Goal: Transaction & Acquisition: Purchase product/service

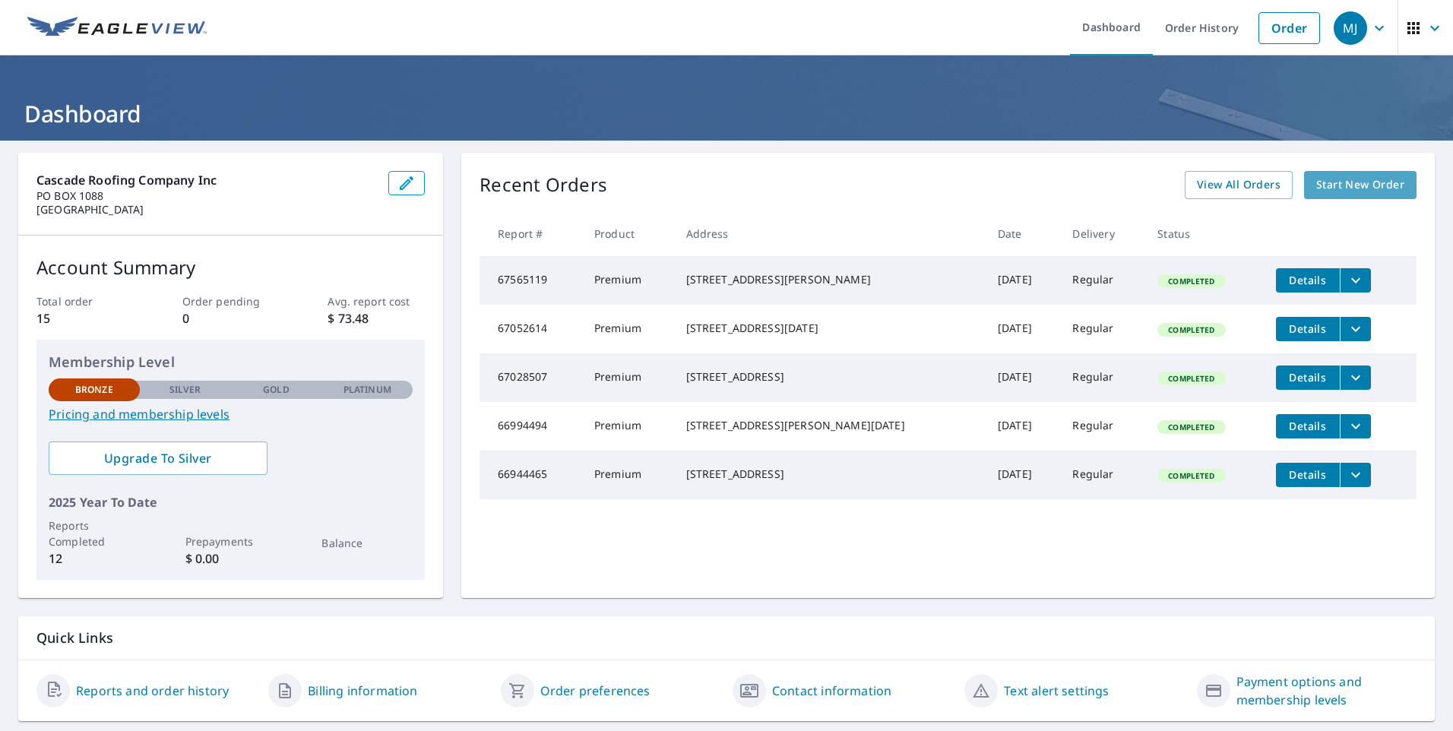
click at [1331, 187] on span "Start New Order" at bounding box center [1360, 185] width 88 height 19
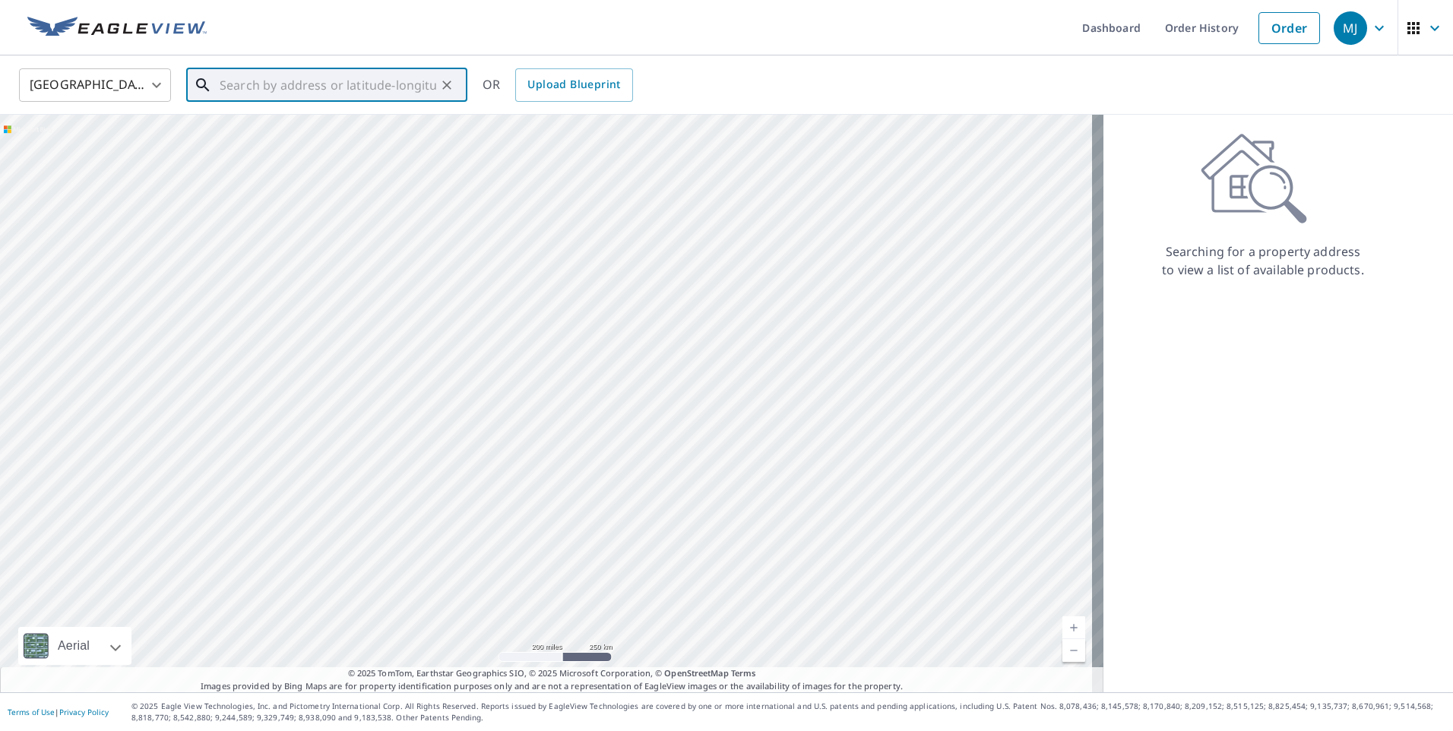
drag, startPoint x: 257, startPoint y: 83, endPoint x: 425, endPoint y: 74, distance: 168.9
click at [257, 82] on input "text" at bounding box center [328, 85] width 217 height 43
click at [323, 112] on li "156 Elwha Rock Rd Orcas, WA 98280" at bounding box center [326, 137] width 281 height 52
type input "156 Elwha Rock Rd Orcas, WA 98280"
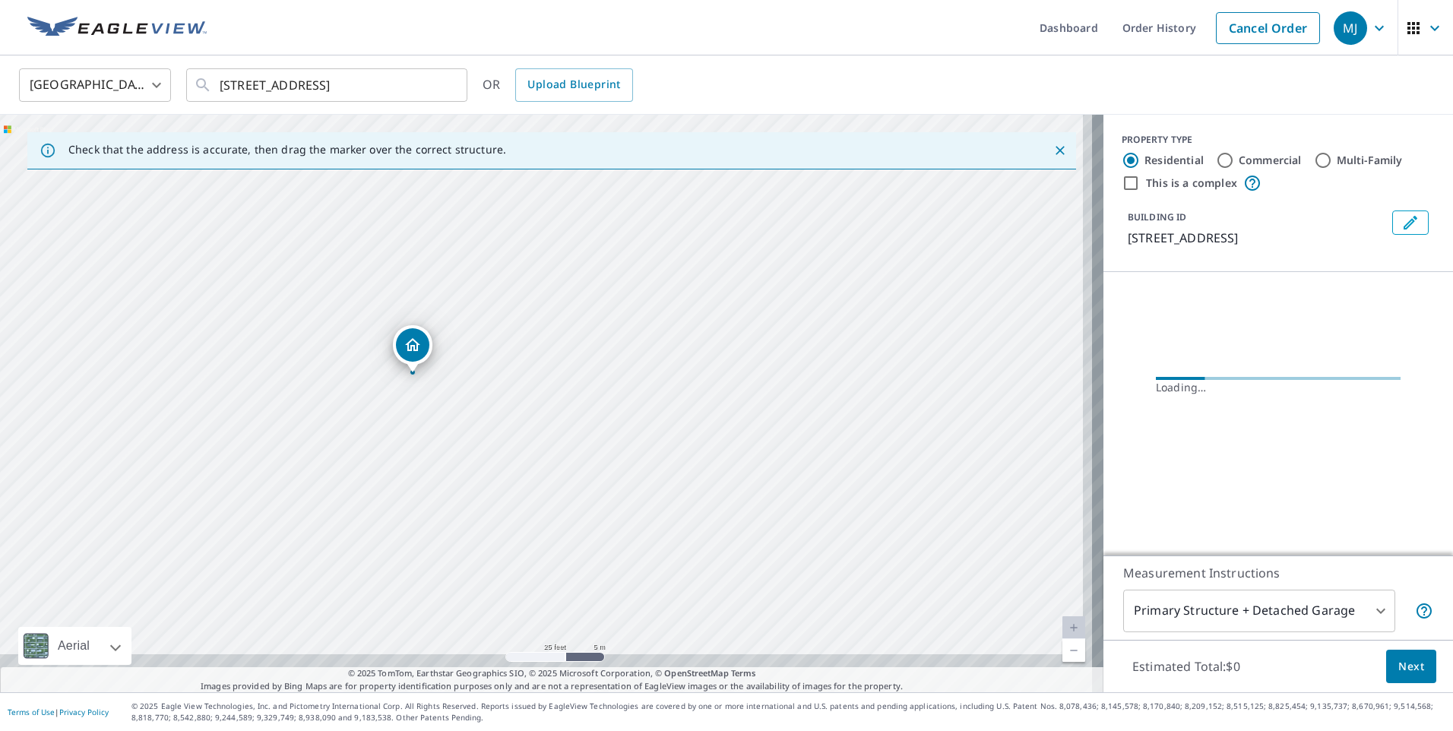
drag, startPoint x: 594, startPoint y: 439, endPoint x: 561, endPoint y: 242, distance: 199.6
click at [561, 242] on div "156 Elwha Rock Rd Orcas, WA 98280" at bounding box center [551, 403] width 1103 height 577
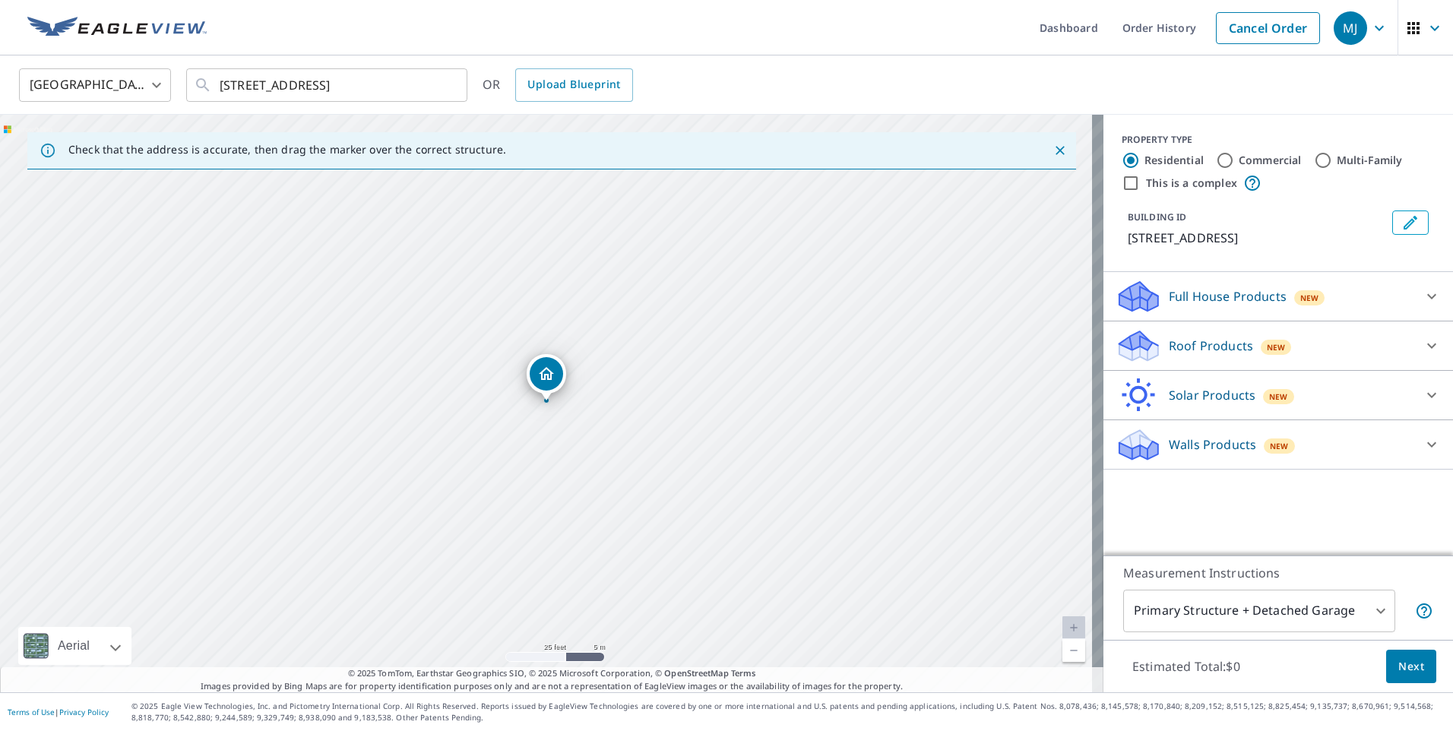
click at [601, 409] on div "156 Elwha Rock Rd Orcas, WA 98280" at bounding box center [551, 403] width 1103 height 577
click at [1422, 343] on icon at bounding box center [1431, 346] width 18 height 18
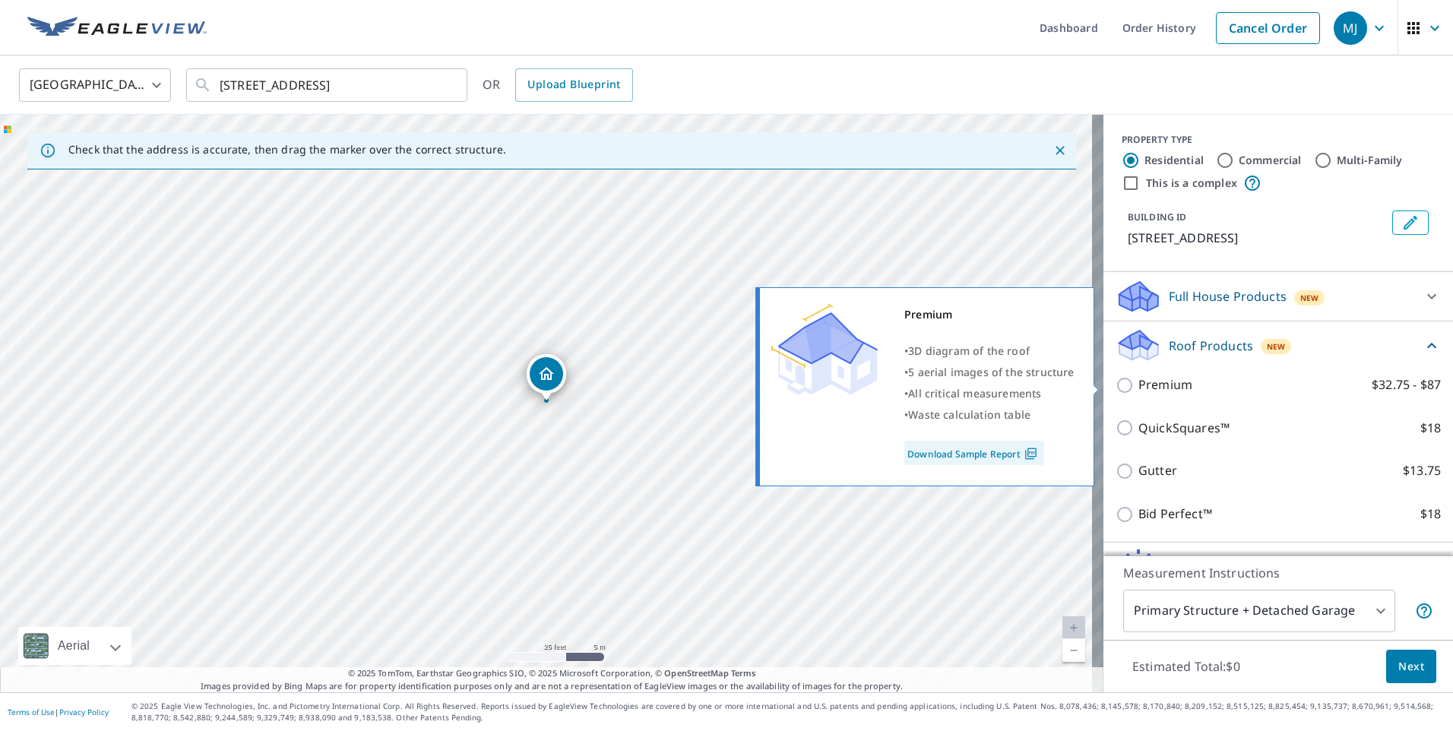
click at [1116, 378] on input "Premium $32.75 - $87" at bounding box center [1126, 385] width 23 height 18
checkbox input "true"
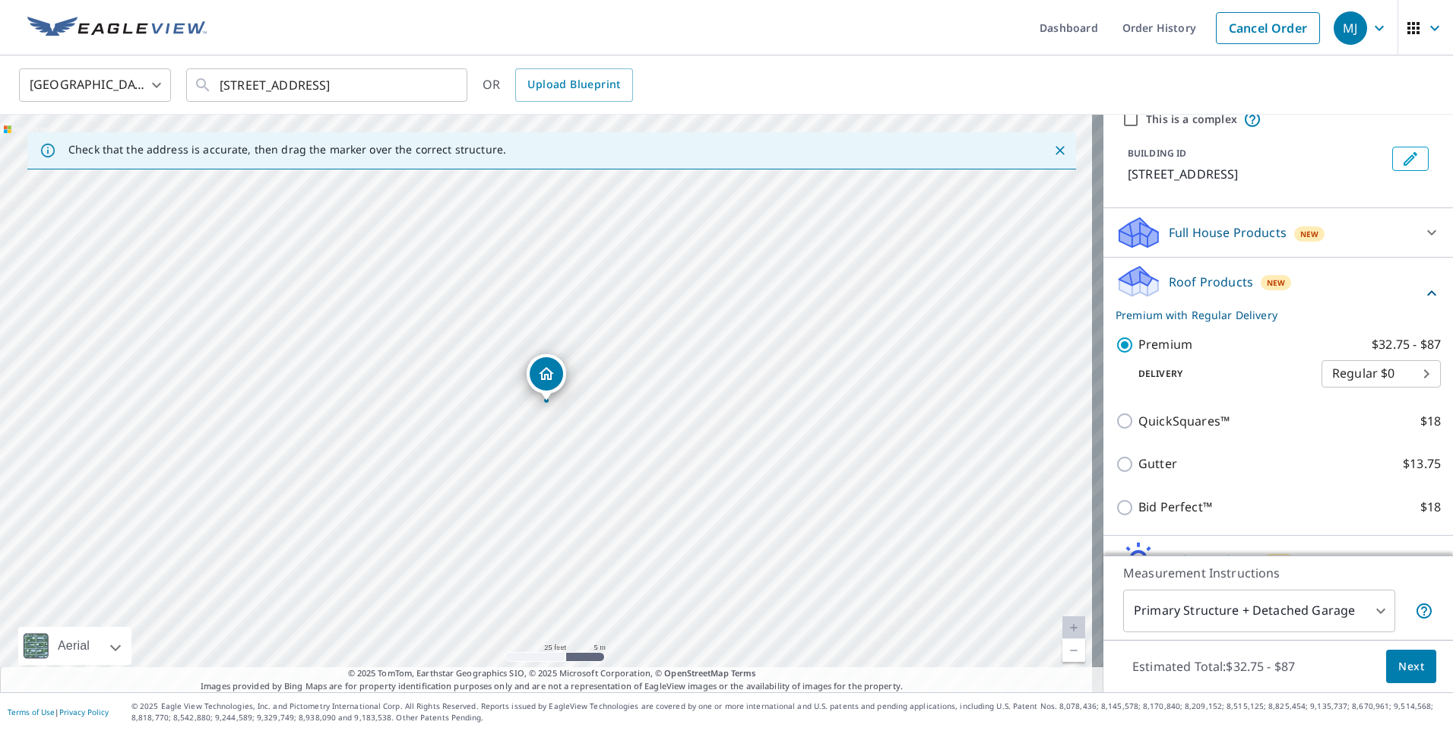
scroll to position [143, 0]
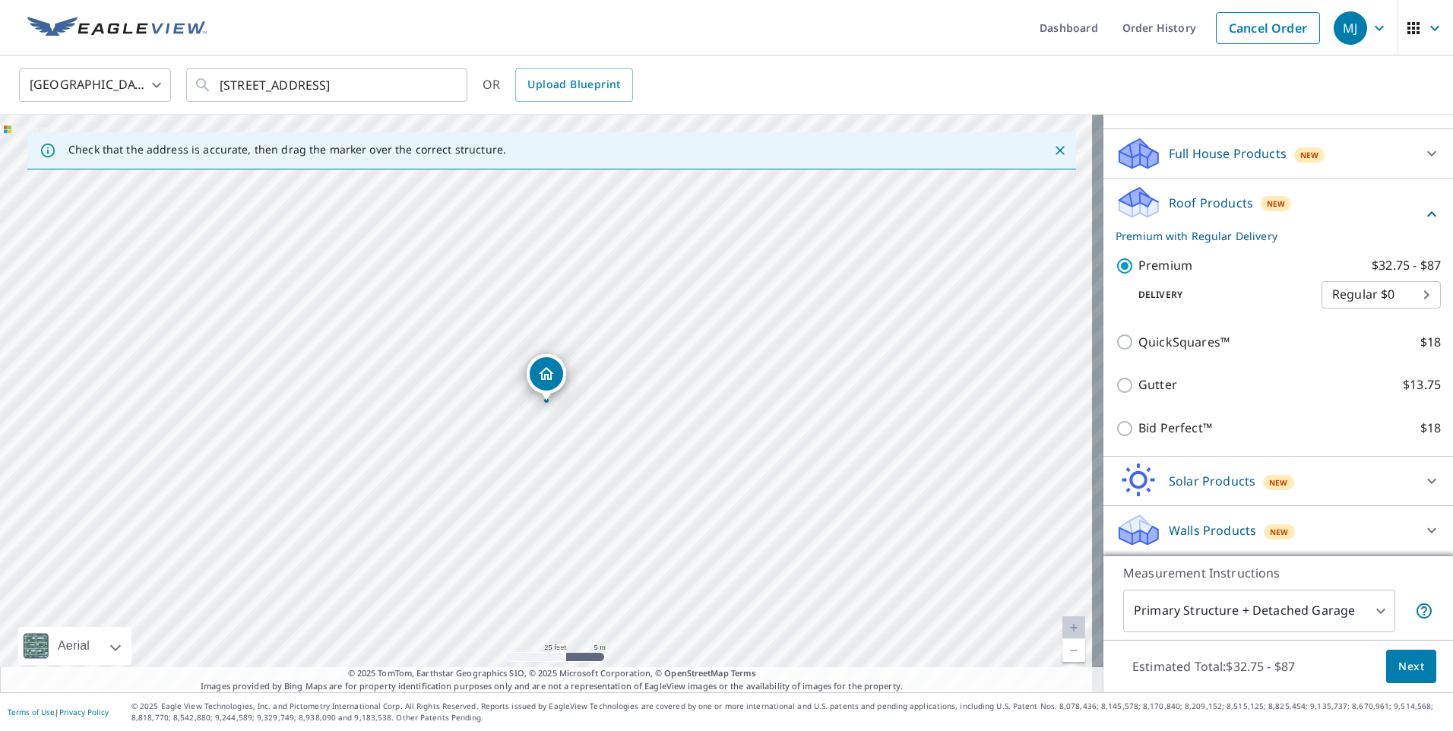
click at [1418, 666] on button "Next" at bounding box center [1411, 667] width 50 height 34
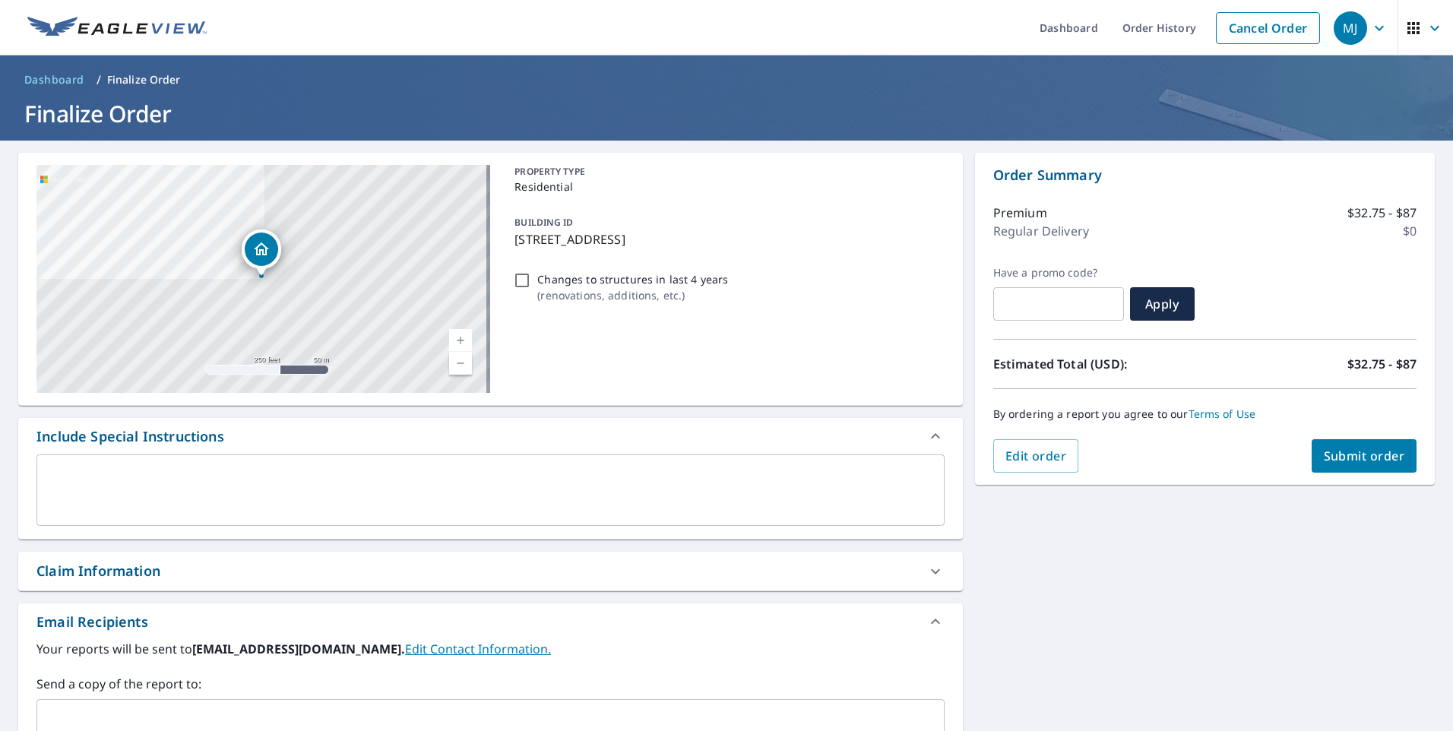
click at [1341, 451] on span "Submit order" at bounding box center [1364, 456] width 81 height 17
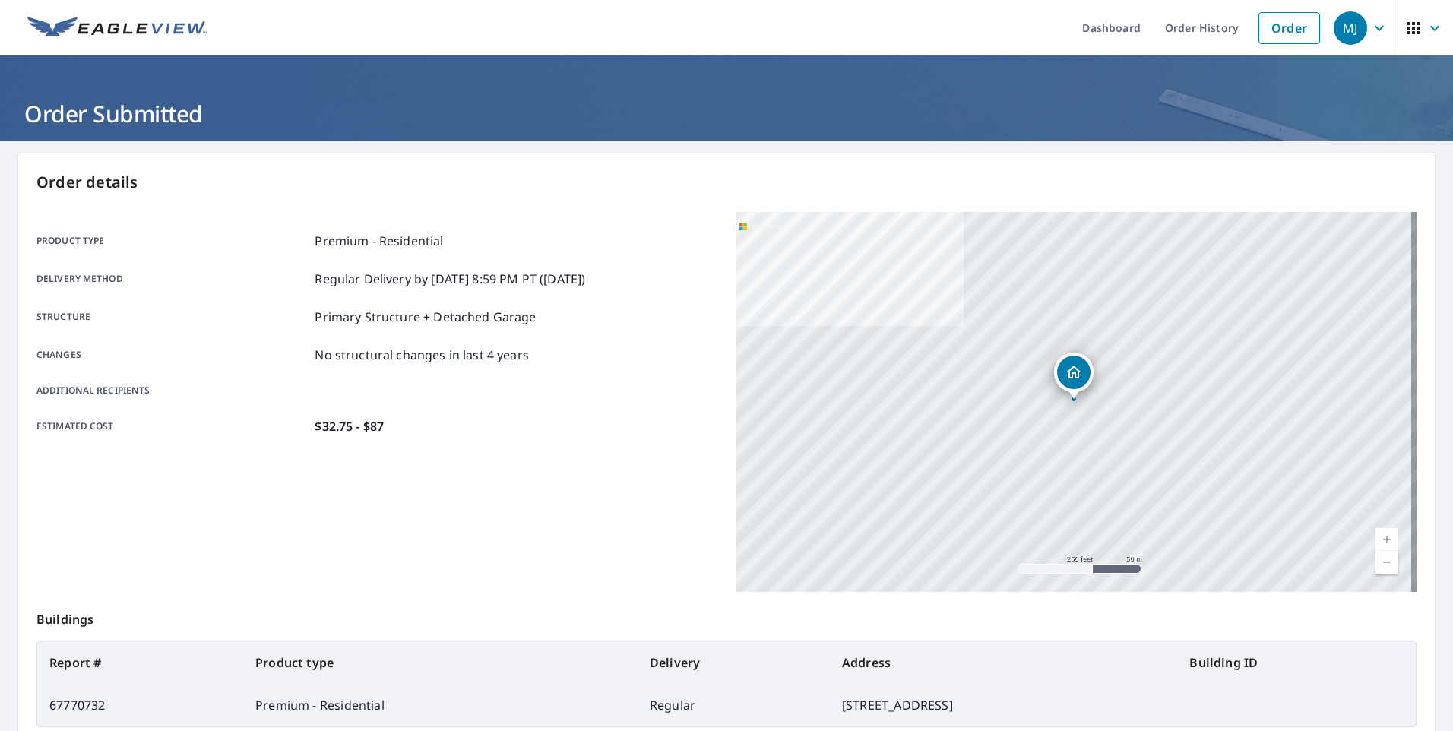
click at [383, 386] on div "Additional recipients" at bounding box center [376, 391] width 681 height 14
